Goal: Task Accomplishment & Management: Use online tool/utility

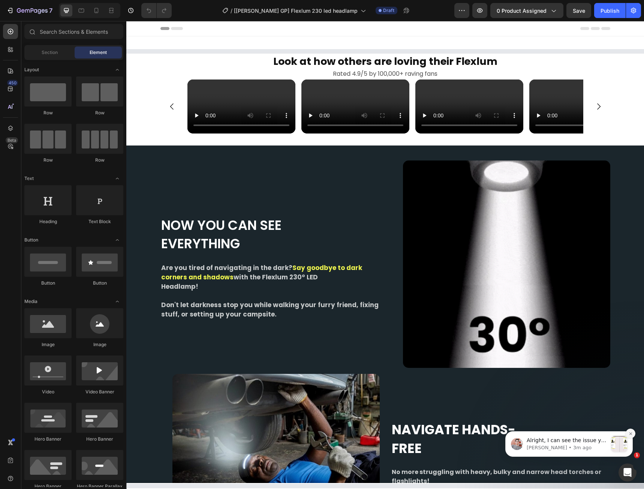
click at [630, 434] on icon "Dismiss notification" at bounding box center [630, 433] width 4 height 4
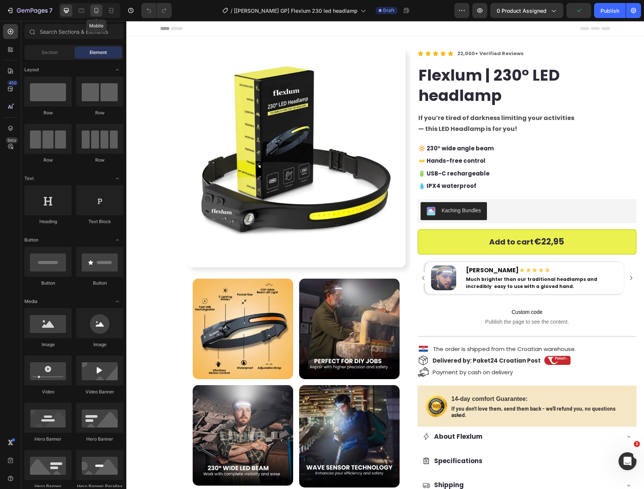
click at [100, 13] on icon at bounding box center [96, 10] width 7 height 7
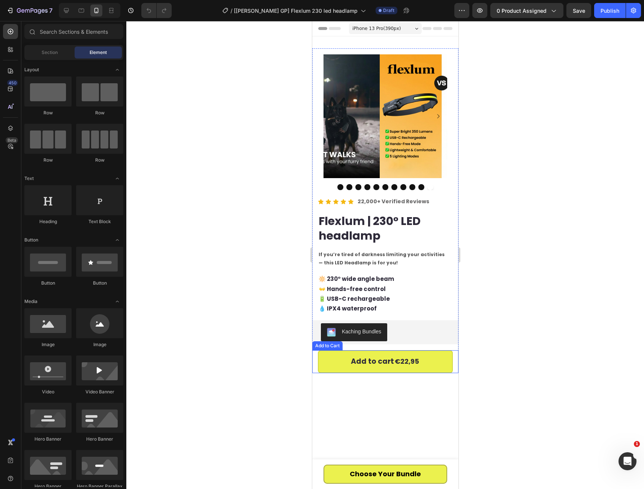
click at [328, 342] on div "Add to Cart" at bounding box center [326, 345] width 27 height 7
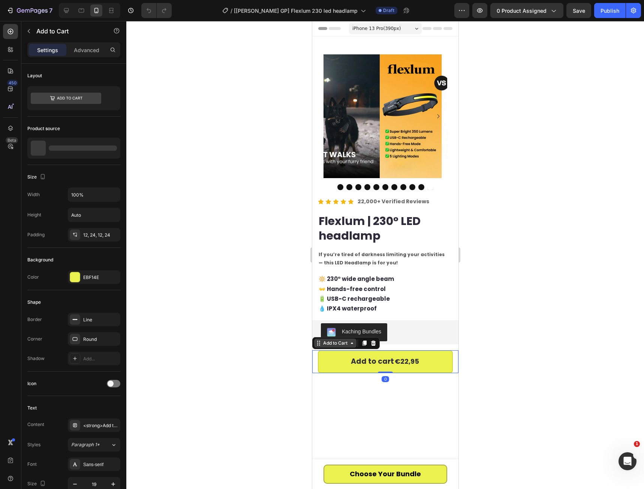
click at [326, 341] on div "Add to Cart" at bounding box center [334, 342] width 27 height 7
click at [317, 461] on div "Button" at bounding box center [323, 459] width 17 height 7
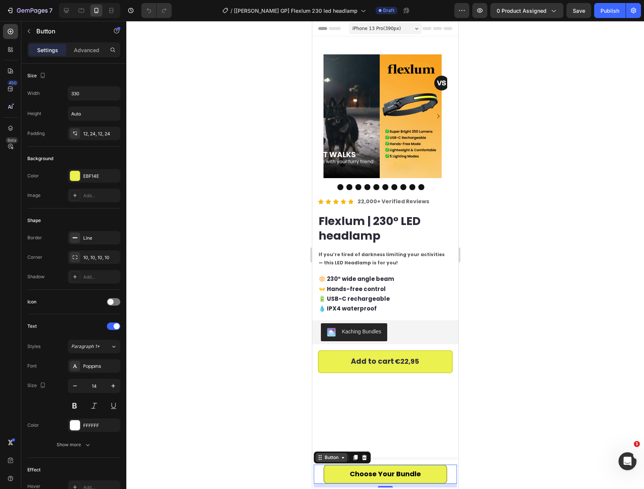
click at [322, 457] on icon at bounding box center [320, 457] width 6 height 6
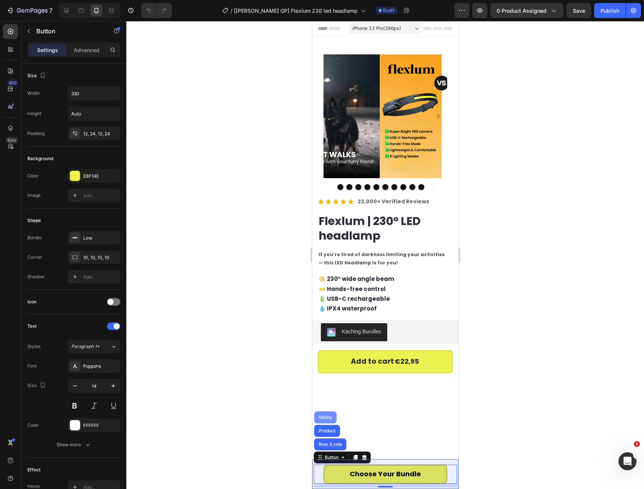
drag, startPoint x: 327, startPoint y: 417, endPoint x: 615, endPoint y: 428, distance: 287.6
click at [327, 417] on div "Sticky" at bounding box center [325, 417] width 16 height 4
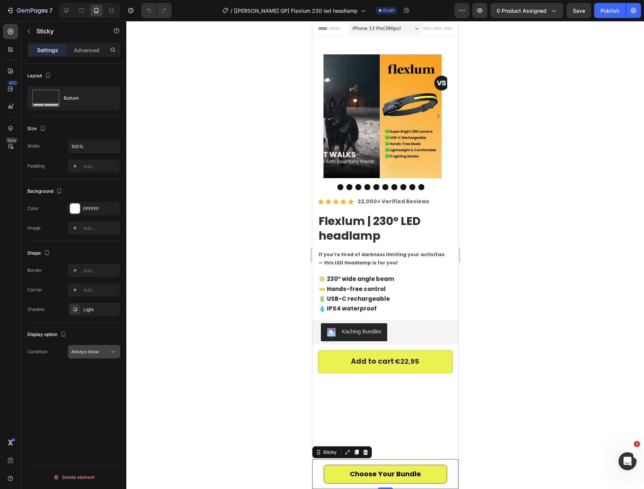
click at [95, 348] on span "Always show" at bounding box center [85, 351] width 28 height 6
click at [95, 383] on span "After first cart button" at bounding box center [91, 384] width 44 height 7
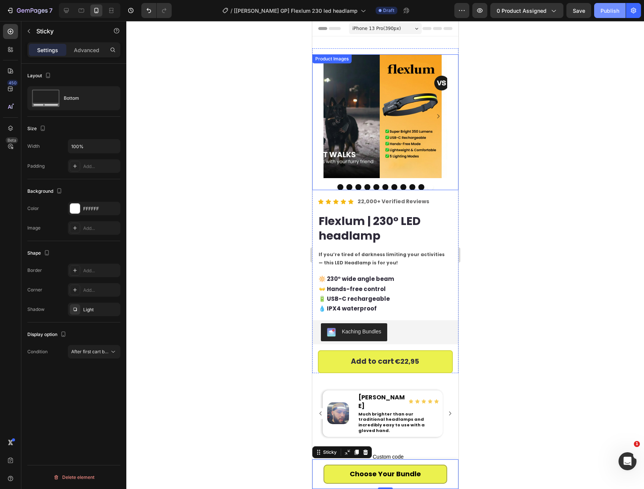
click at [604, 11] on div "Publish" at bounding box center [609, 11] width 19 height 8
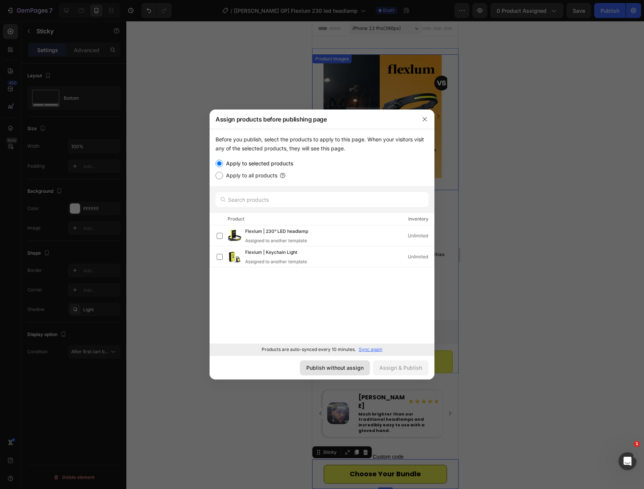
drag, startPoint x: 326, startPoint y: 366, endPoint x: 14, endPoint y: 345, distance: 312.9
click at [326, 366] on div "Publish without assign" at bounding box center [334, 367] width 57 height 8
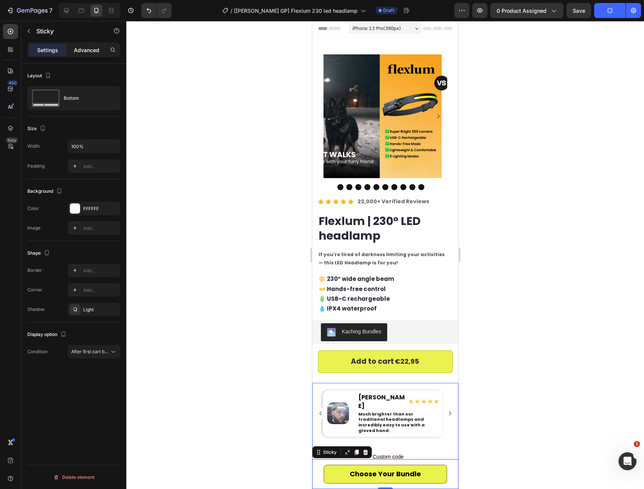
click at [89, 45] on div "Advanced" at bounding box center [86, 50] width 37 height 12
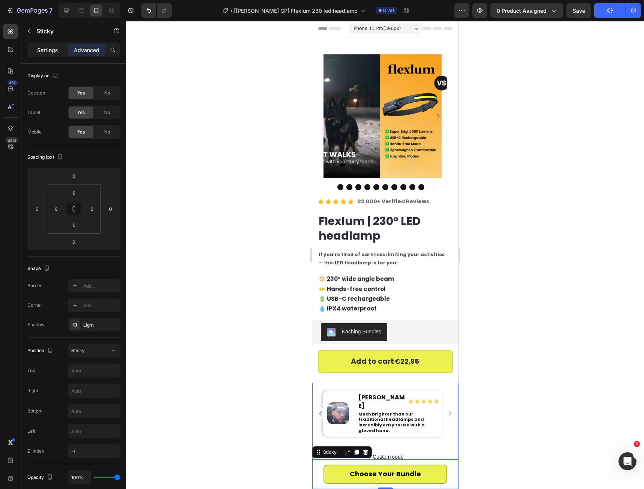
click at [46, 49] on p "Settings" at bounding box center [47, 50] width 21 height 8
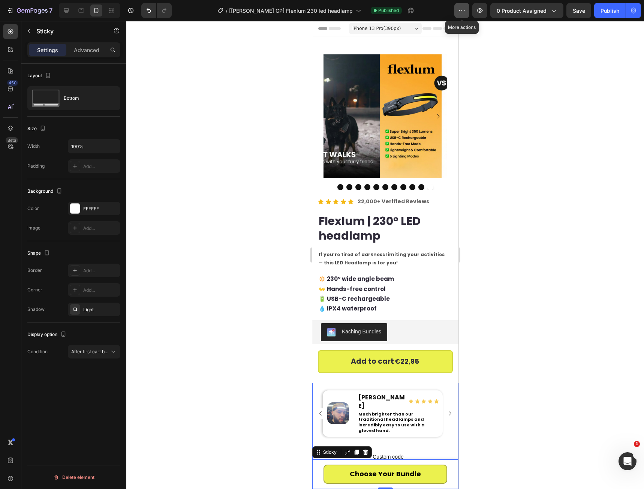
click at [456, 5] on button "button" at bounding box center [461, 10] width 15 height 15
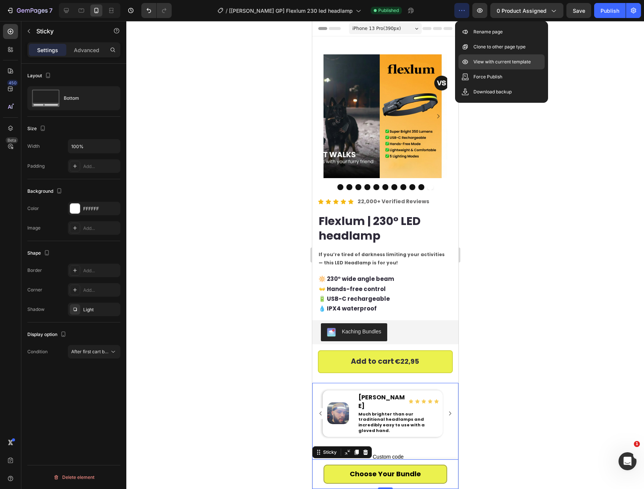
click at [480, 60] on p "View with current template" at bounding box center [501, 61] width 57 height 7
click at [469, 16] on button "button" at bounding box center [461, 10] width 15 height 15
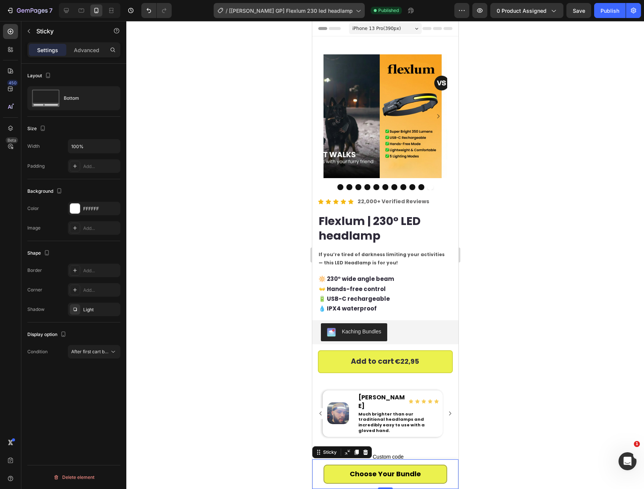
drag, startPoint x: 267, startPoint y: 195, endPoint x: 307, endPoint y: 8, distance: 191.2
click at [267, 192] on div at bounding box center [384, 255] width 517 height 468
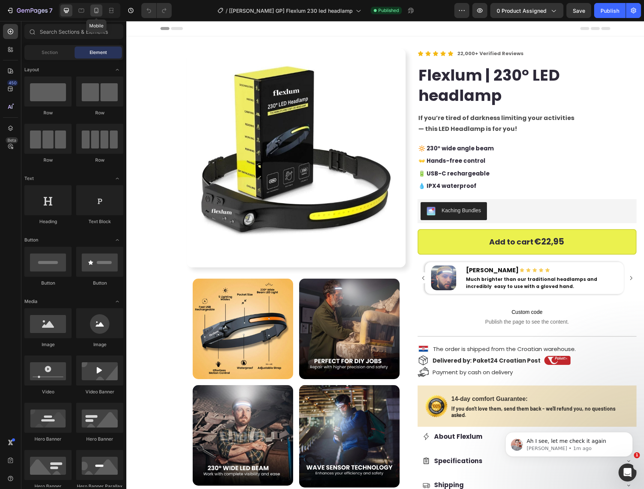
click at [95, 12] on icon at bounding box center [96, 10] width 7 height 7
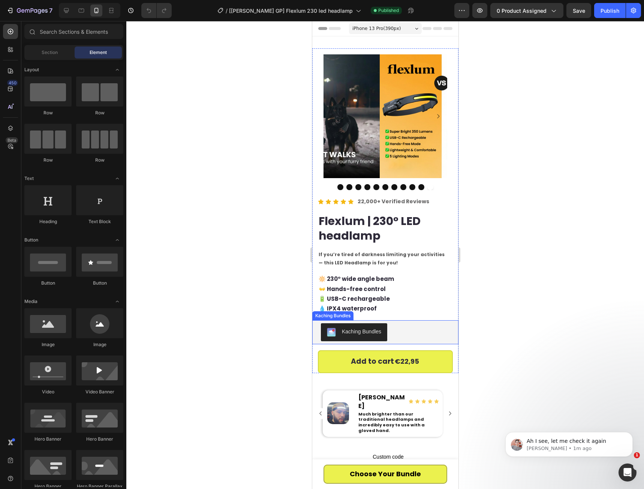
scroll to position [100, 0]
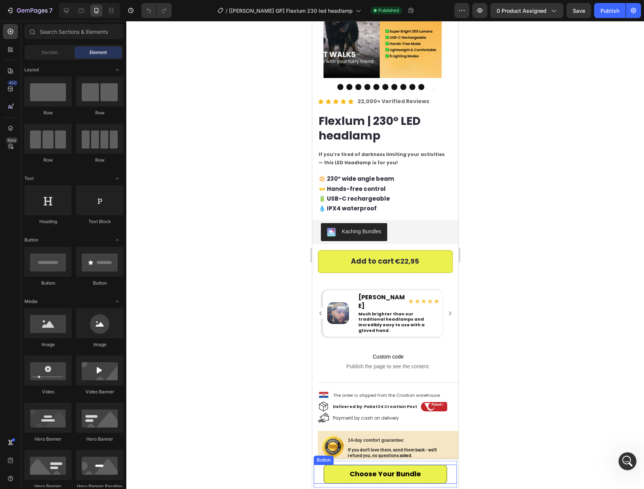
click at [323, 460] on div "Button" at bounding box center [323, 459] width 17 height 7
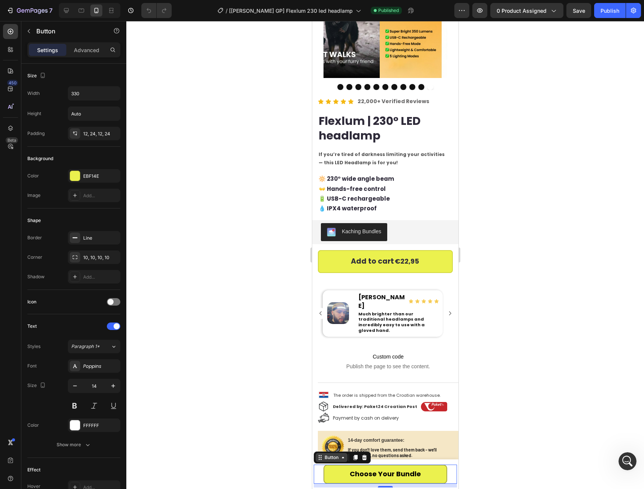
click at [324, 456] on div "Button" at bounding box center [331, 457] width 17 height 7
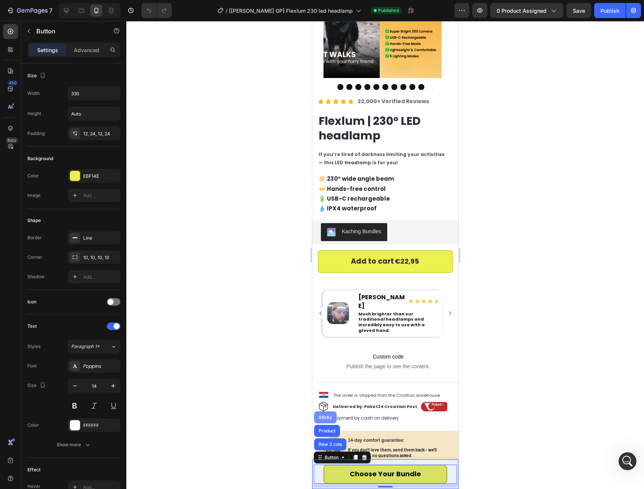
click at [325, 416] on div "Sticky" at bounding box center [325, 417] width 16 height 4
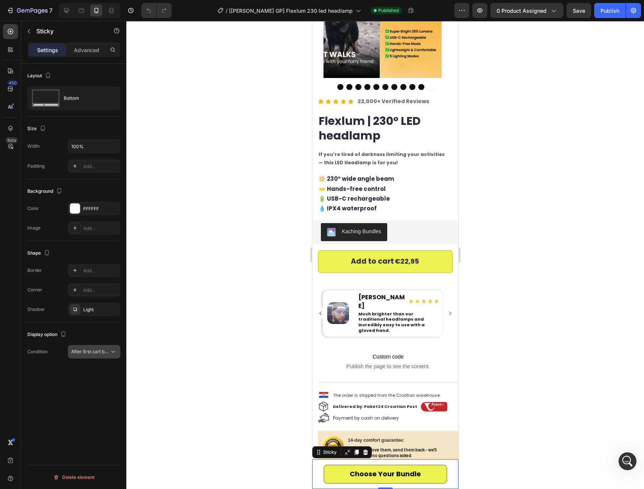
click at [100, 353] on span "After first cart button" at bounding box center [93, 351] width 44 height 6
click at [87, 368] on span "Always show" at bounding box center [83, 369] width 28 height 7
click at [600, 12] on button "Publish" at bounding box center [609, 10] width 31 height 15
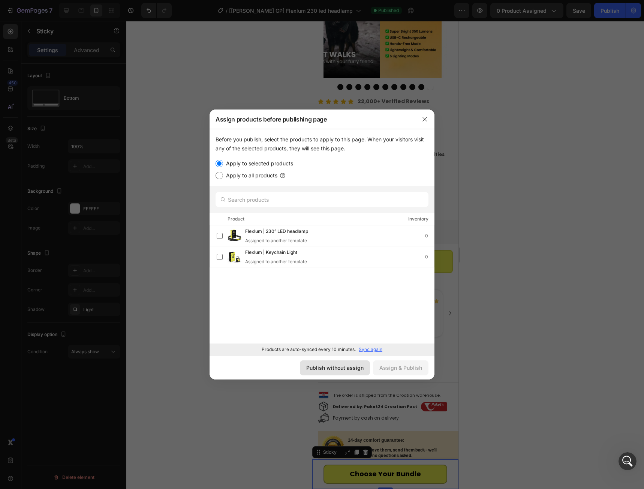
drag, startPoint x: 319, startPoint y: 371, endPoint x: 6, endPoint y: 348, distance: 314.1
click at [319, 371] on div "Publish without assign" at bounding box center [334, 367] width 57 height 8
